Goal: Task Accomplishment & Management: Complete application form

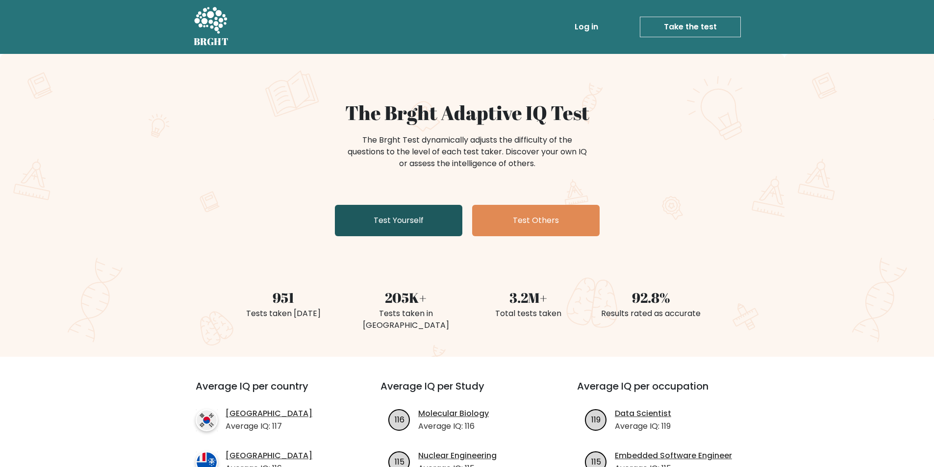
click at [401, 220] on link "Test Yourself" at bounding box center [398, 220] width 127 height 31
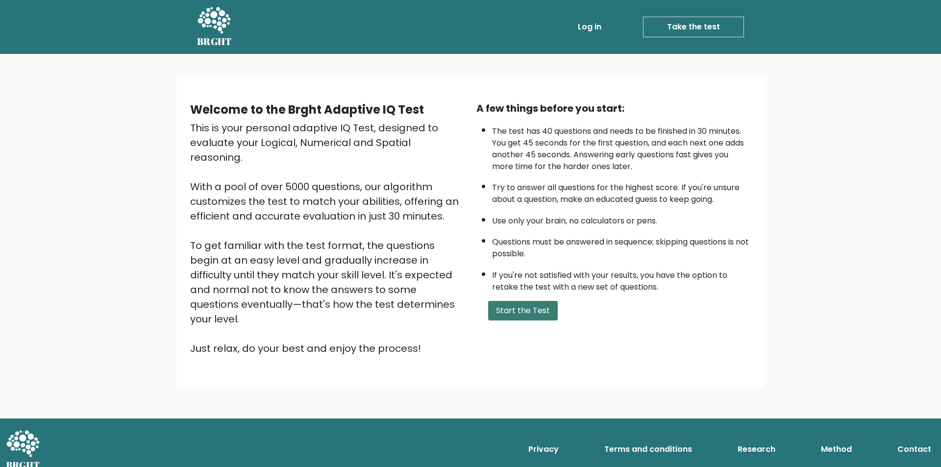
click at [532, 306] on button "Start the Test" at bounding box center [523, 311] width 70 height 20
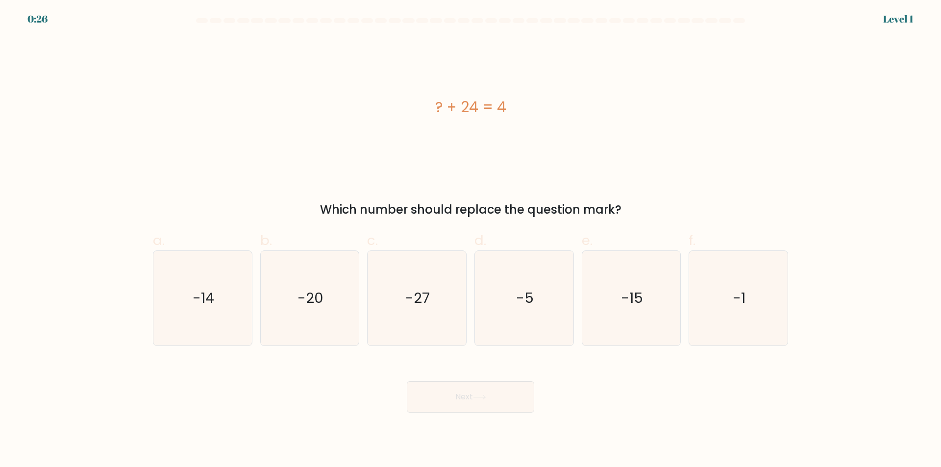
drag, startPoint x: 436, startPoint y: 110, endPoint x: 510, endPoint y: 110, distance: 73.6
click at [510, 110] on div "? + 24 = 4" at bounding box center [470, 107] width 635 height 22
copy div "? + 24 = 4"
click at [322, 298] on text "-20" at bounding box center [311, 299] width 26 height 20
click at [471, 240] on input "b. -20" at bounding box center [471, 237] width 0 height 6
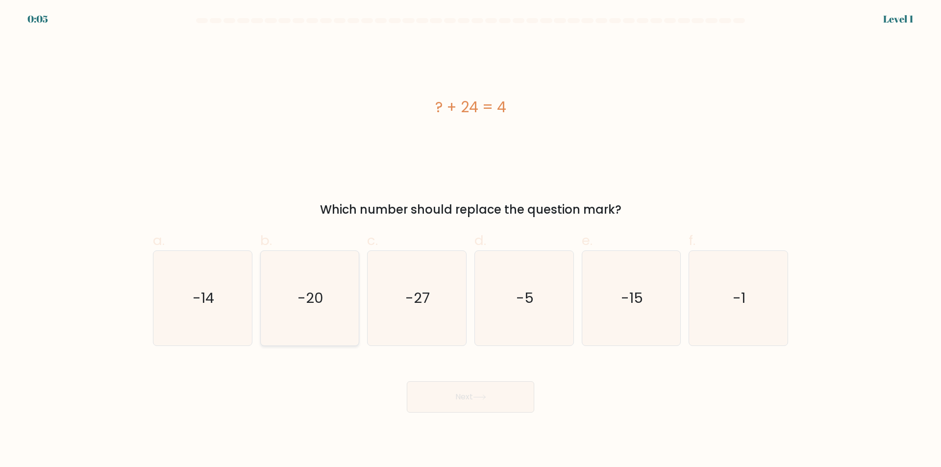
radio input "true"
click at [489, 401] on button "Next" at bounding box center [470, 396] width 127 height 31
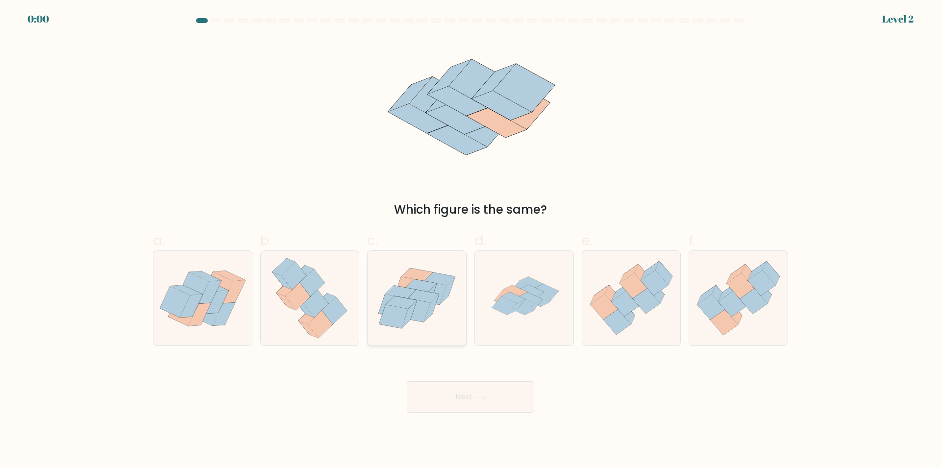
click at [403, 314] on icon at bounding box center [394, 317] width 29 height 24
click at [471, 240] on input "c." at bounding box center [471, 237] width 0 height 6
radio input "true"
click at [460, 409] on button "Next" at bounding box center [470, 396] width 127 height 31
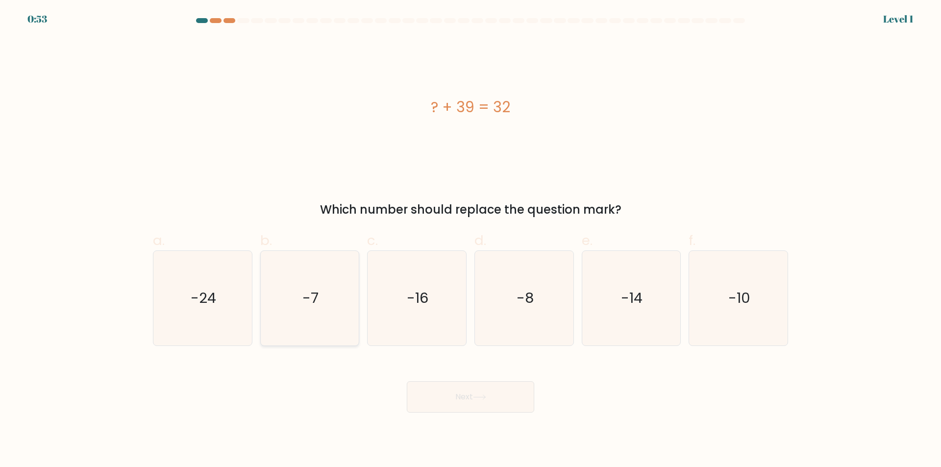
click at [318, 302] on text "-7" at bounding box center [311, 299] width 16 height 20
click at [471, 240] on input "b. -7" at bounding box center [471, 237] width 0 height 6
radio input "true"
click at [478, 403] on button "Next" at bounding box center [470, 396] width 127 height 31
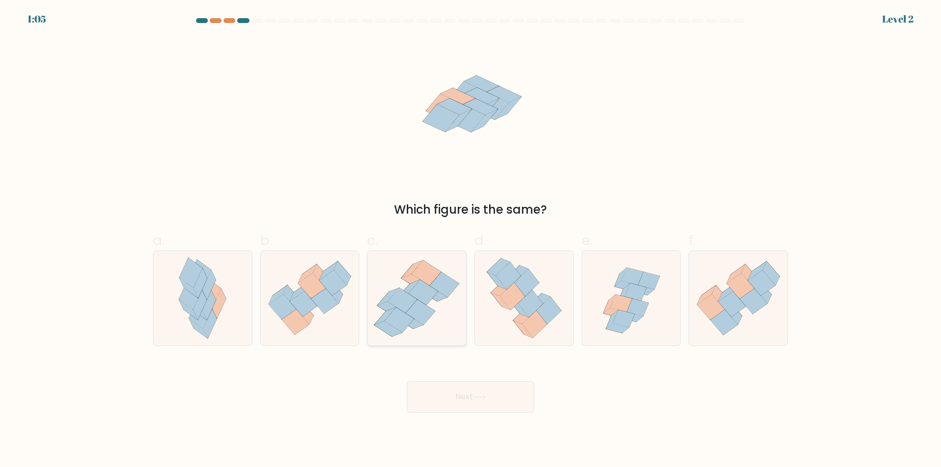
click at [436, 317] on icon at bounding box center [417, 298] width 99 height 91
click at [471, 240] on input "c." at bounding box center [471, 237] width 0 height 6
radio input "true"
click at [461, 394] on button "Next" at bounding box center [470, 396] width 127 height 31
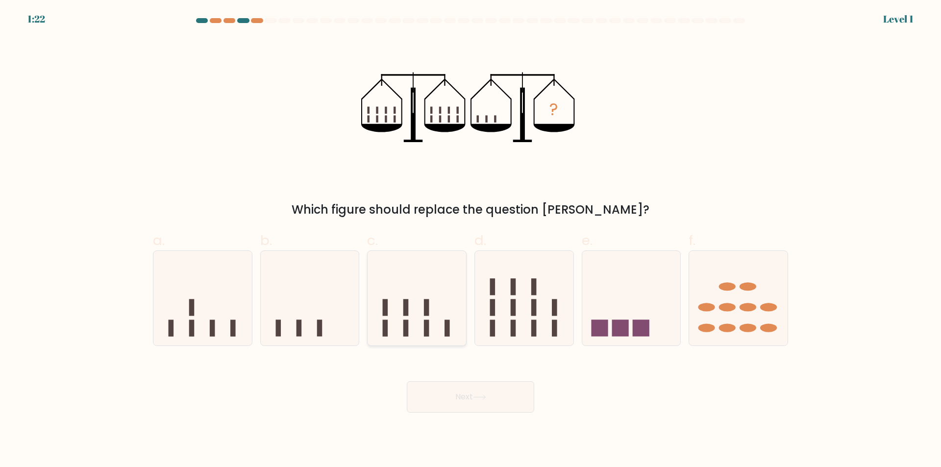
click at [398, 286] on icon at bounding box center [417, 298] width 99 height 81
click at [471, 240] on input "c." at bounding box center [471, 237] width 0 height 6
radio input "true"
click at [470, 407] on button "Next" at bounding box center [470, 396] width 127 height 31
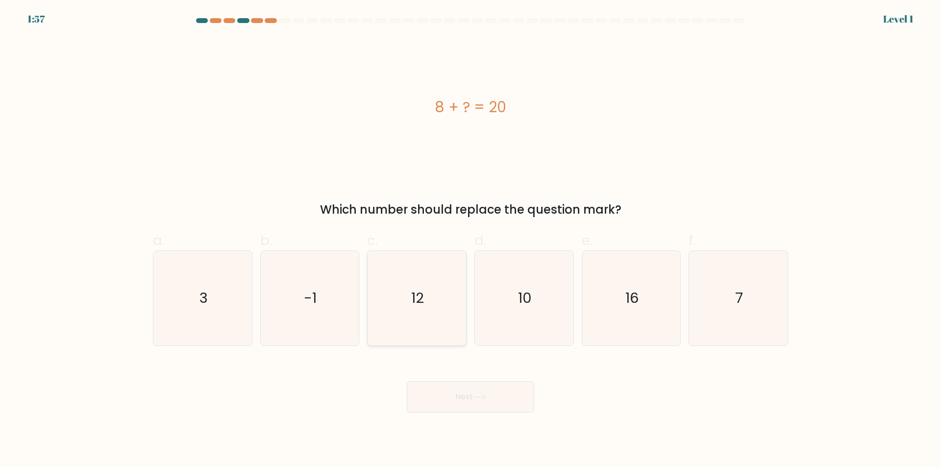
click at [422, 300] on text "12" at bounding box center [418, 299] width 13 height 20
click at [471, 240] on input "c. 12" at bounding box center [471, 237] width 0 height 6
radio input "true"
click at [476, 395] on icon at bounding box center [479, 397] width 13 height 5
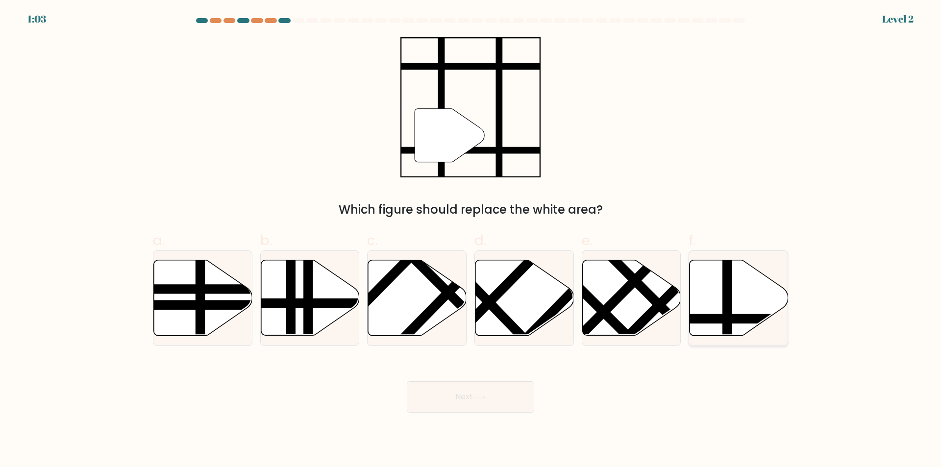
click at [705, 313] on icon at bounding box center [739, 298] width 99 height 76
click at [471, 240] on input "f." at bounding box center [471, 237] width 0 height 6
radio input "true"
click at [445, 402] on button "Next" at bounding box center [470, 396] width 127 height 31
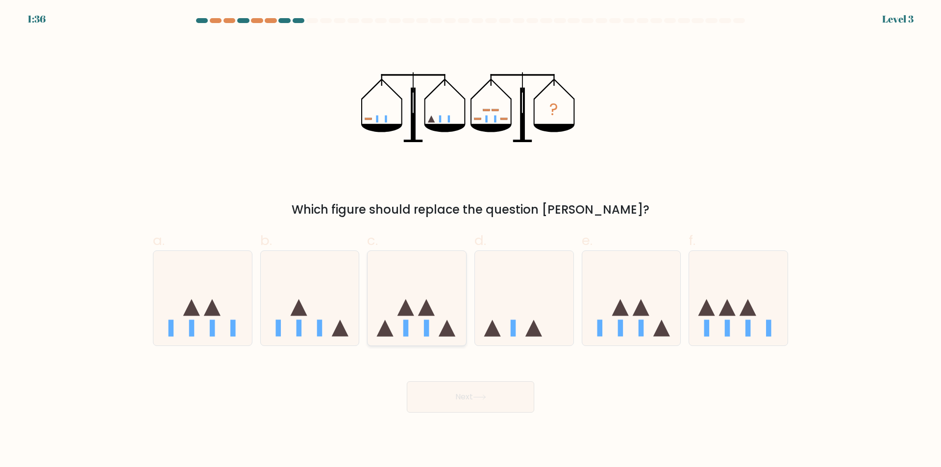
click at [420, 308] on icon at bounding box center [417, 298] width 99 height 81
click at [471, 240] on input "c." at bounding box center [471, 237] width 0 height 6
radio input "true"
click at [459, 394] on button "Next" at bounding box center [470, 396] width 127 height 31
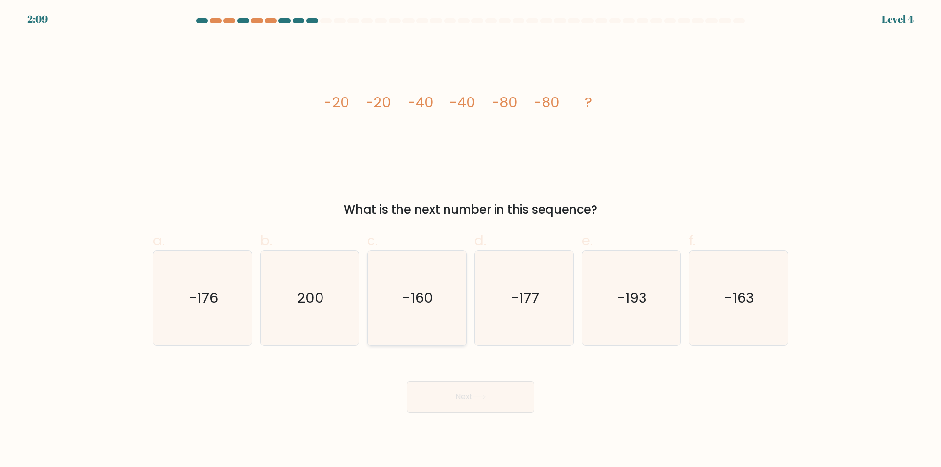
click at [434, 302] on icon "-160" at bounding box center [417, 298] width 95 height 95
click at [471, 240] on input "c. -160" at bounding box center [471, 237] width 0 height 6
radio input "true"
click at [468, 395] on button "Next" at bounding box center [470, 396] width 127 height 31
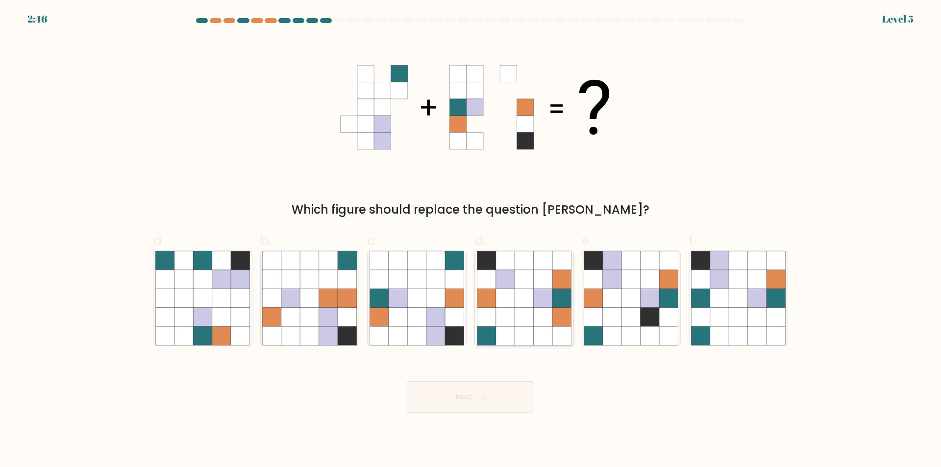
click at [547, 306] on icon at bounding box center [543, 298] width 19 height 19
click at [471, 240] on input "d." at bounding box center [471, 237] width 0 height 6
radio input "true"
